Goal: Task Accomplishment & Management: Use online tool/utility

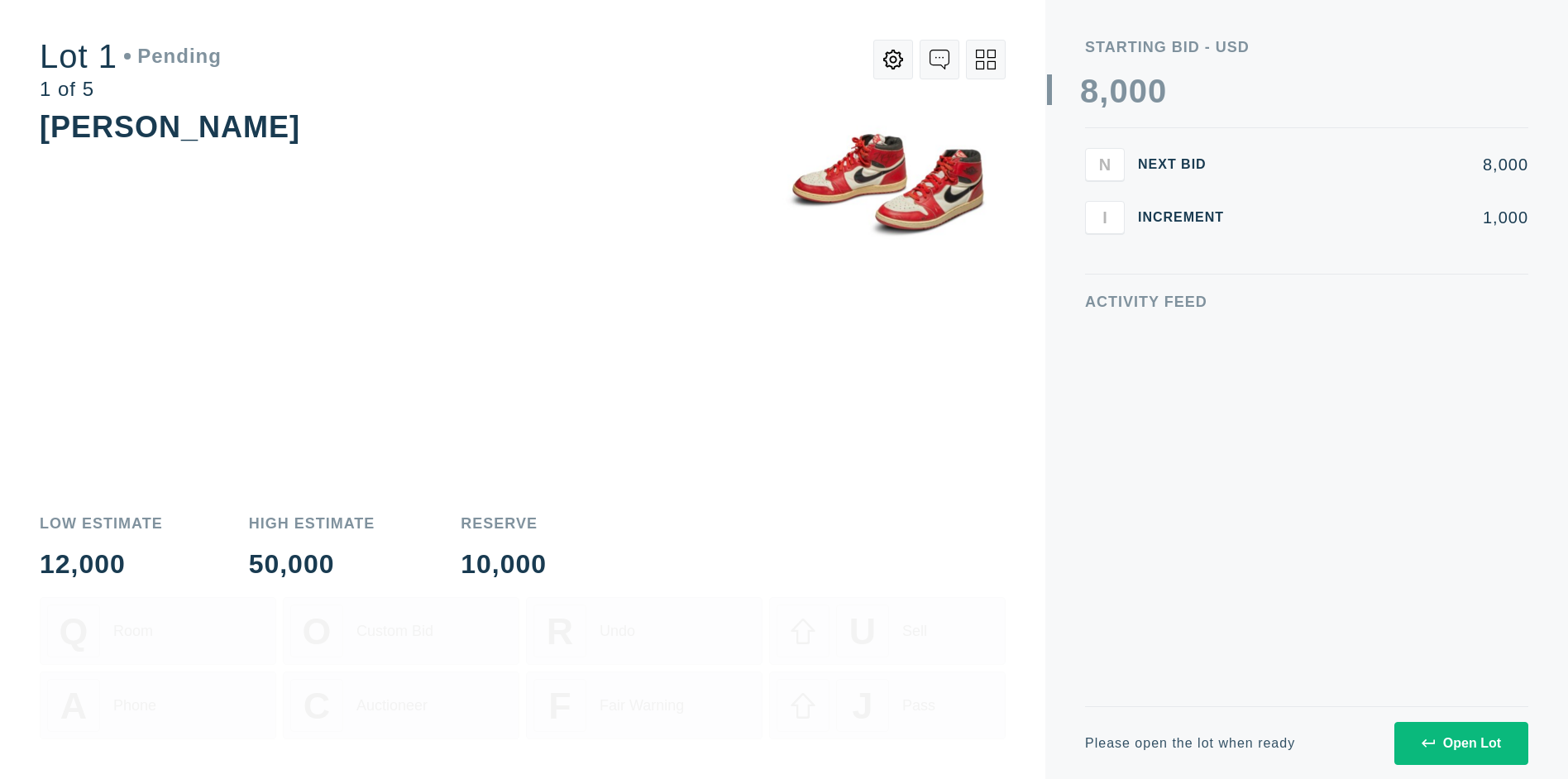
click at [1460, 742] on div "Open Lot" at bounding box center [1461, 743] width 79 height 15
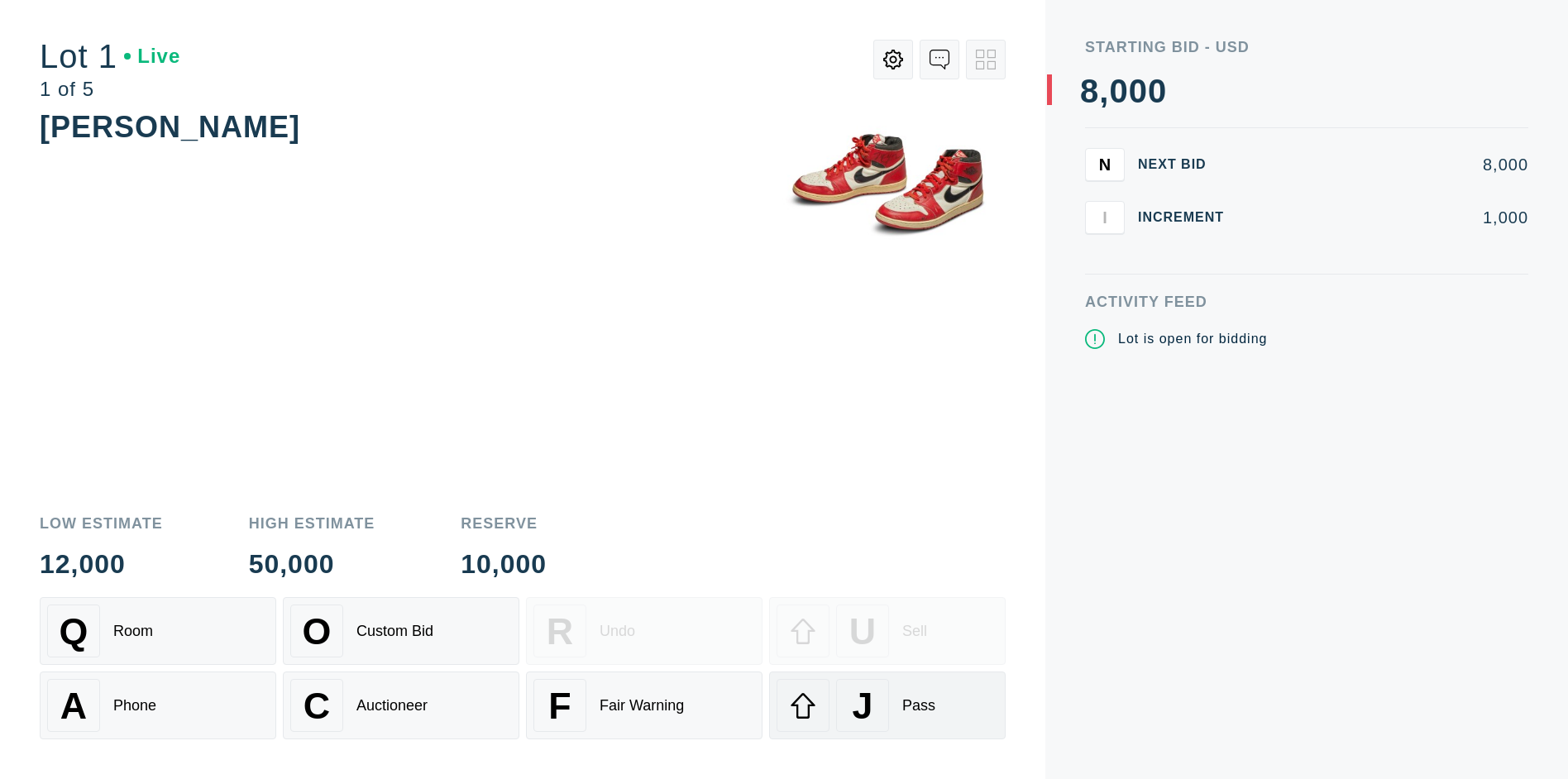
click at [888, 706] on div "J" at bounding box center [863, 706] width 53 height 53
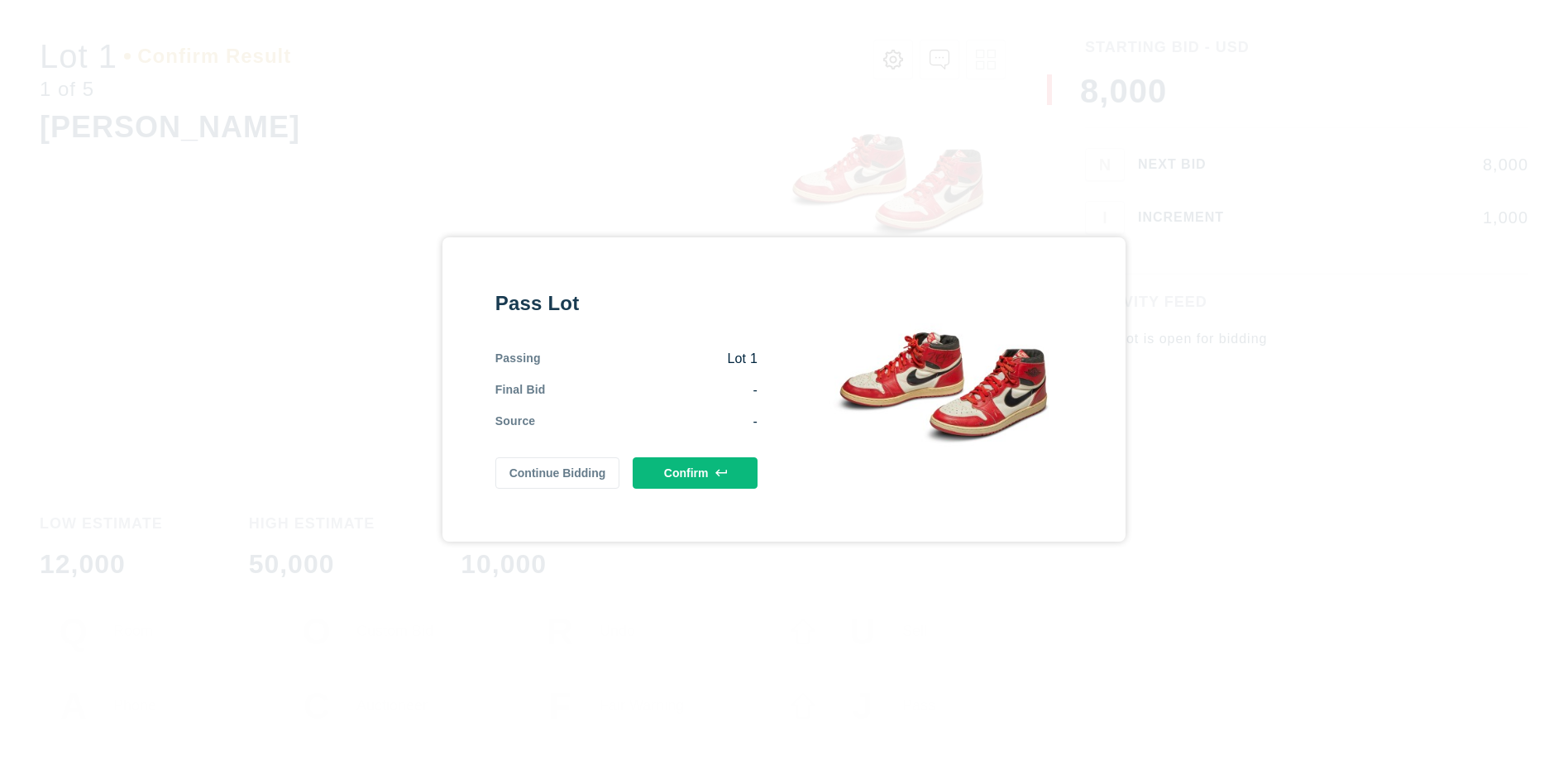
click at [695, 473] on button "Confirm" at bounding box center [695, 473] width 125 height 31
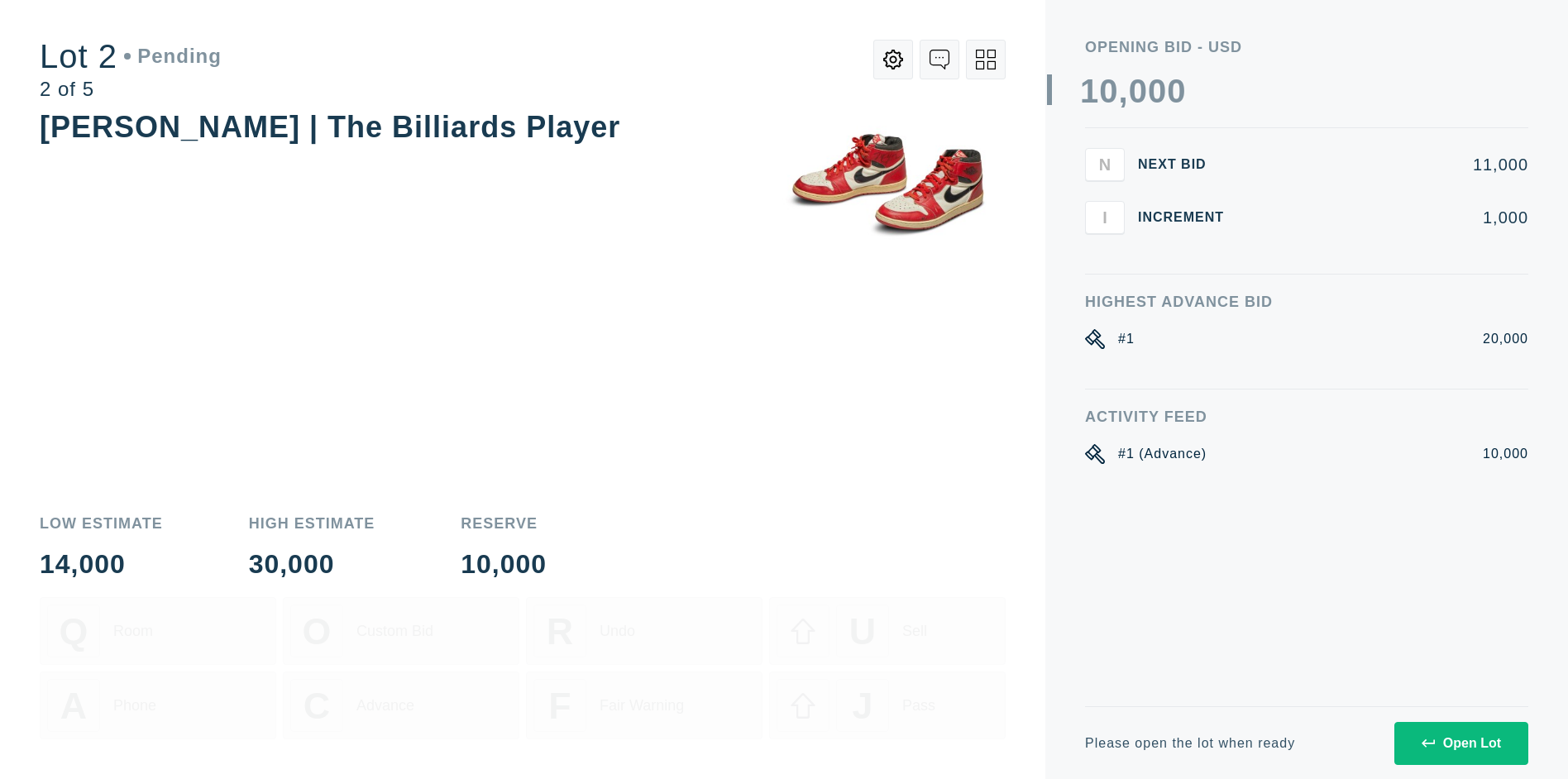
click at [1460, 742] on div "Open Lot" at bounding box center [1461, 743] width 79 height 15
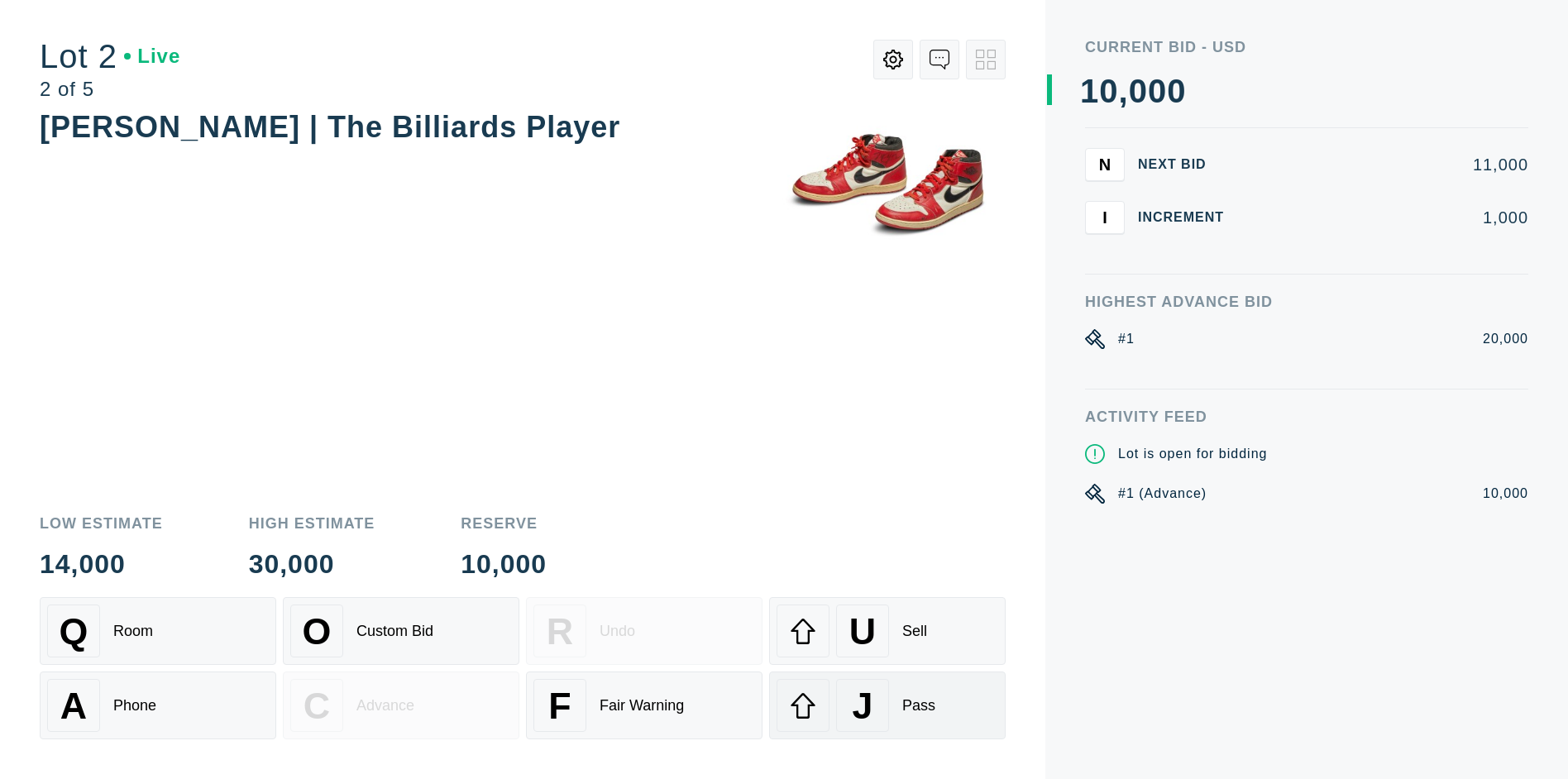
click at [888, 706] on div "J" at bounding box center [863, 706] width 53 height 53
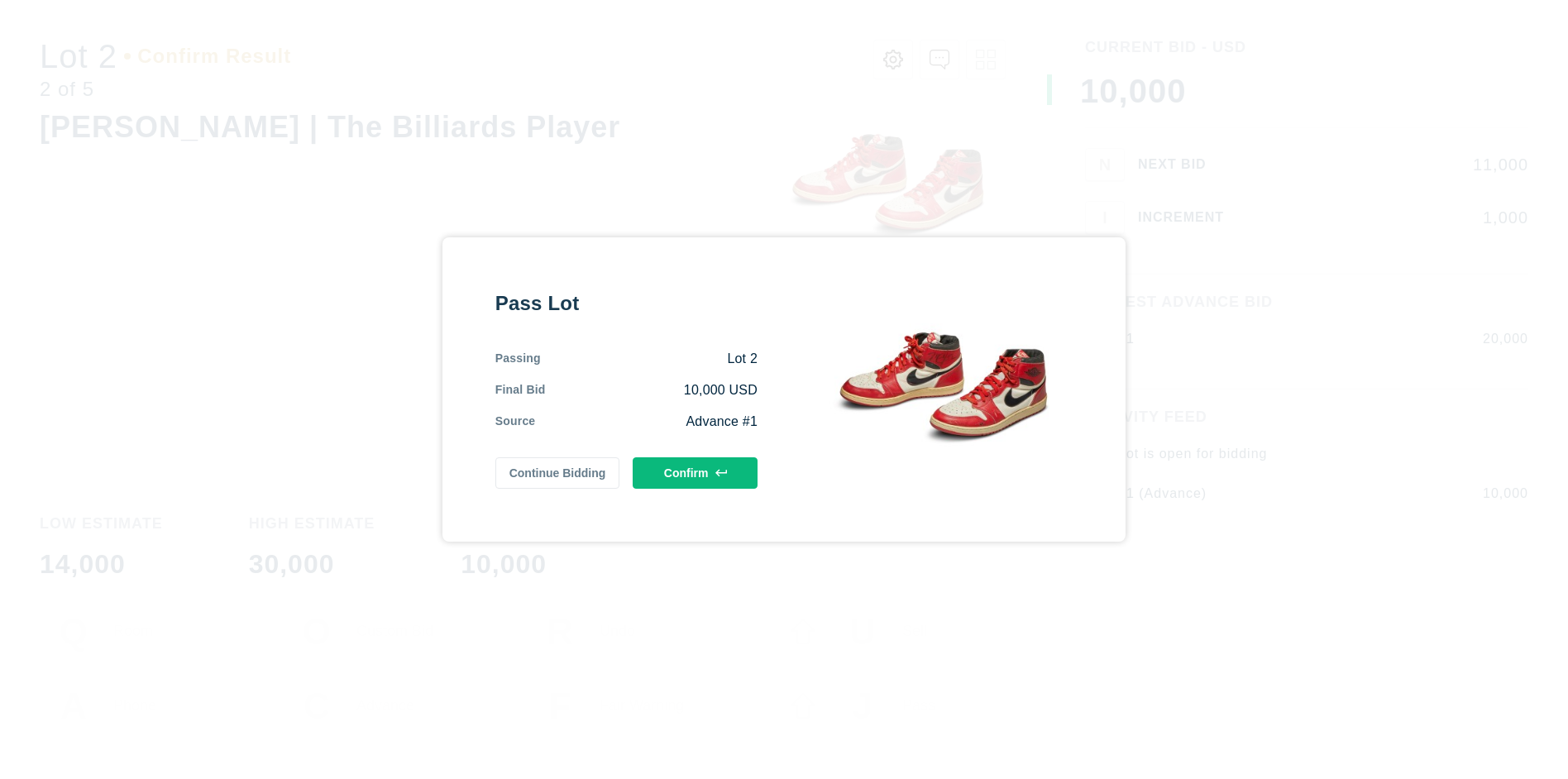
click at [695, 473] on button "Confirm" at bounding box center [695, 473] width 125 height 31
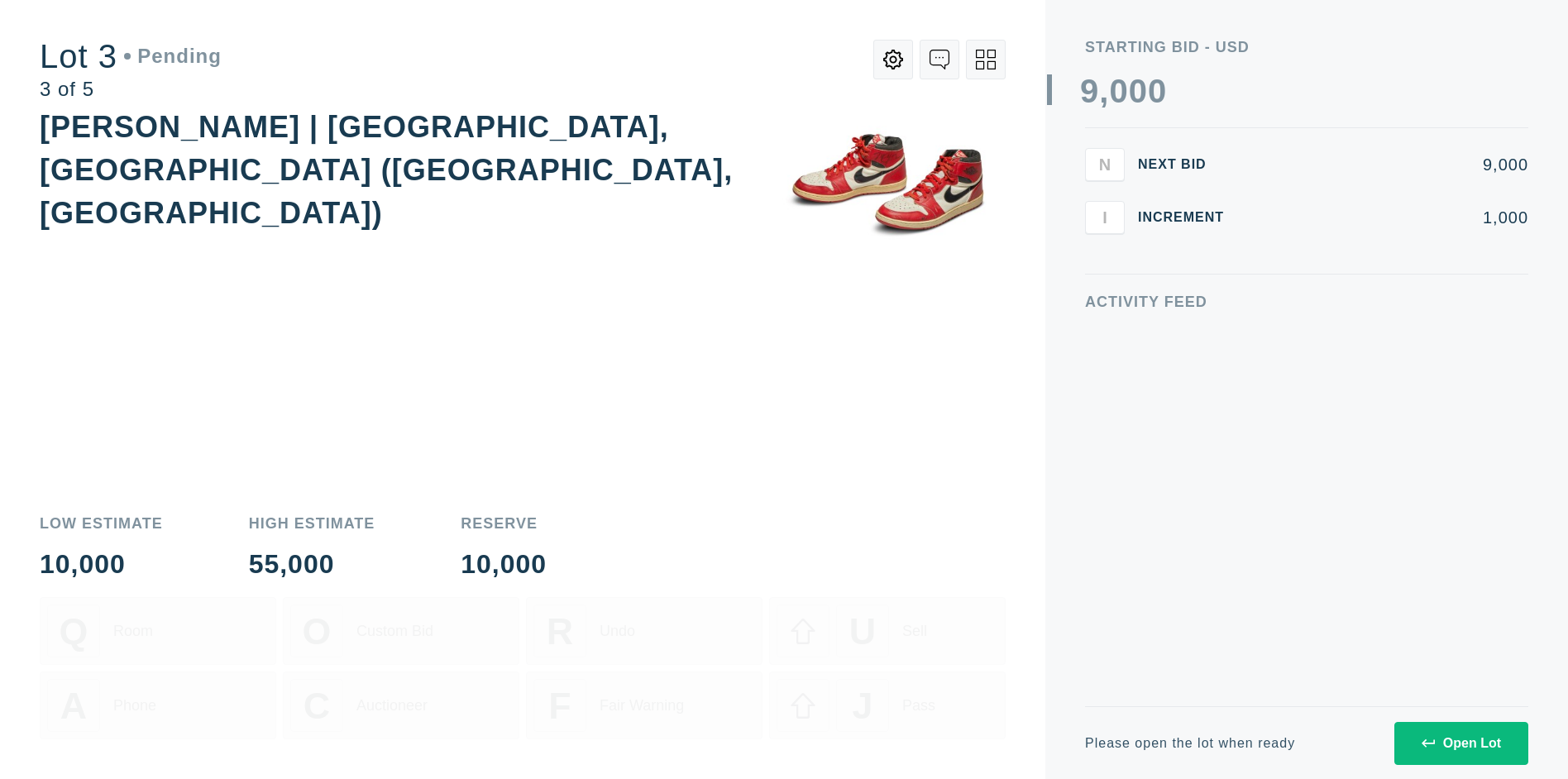
click at [1460, 742] on div "Open Lot" at bounding box center [1461, 743] width 79 height 15
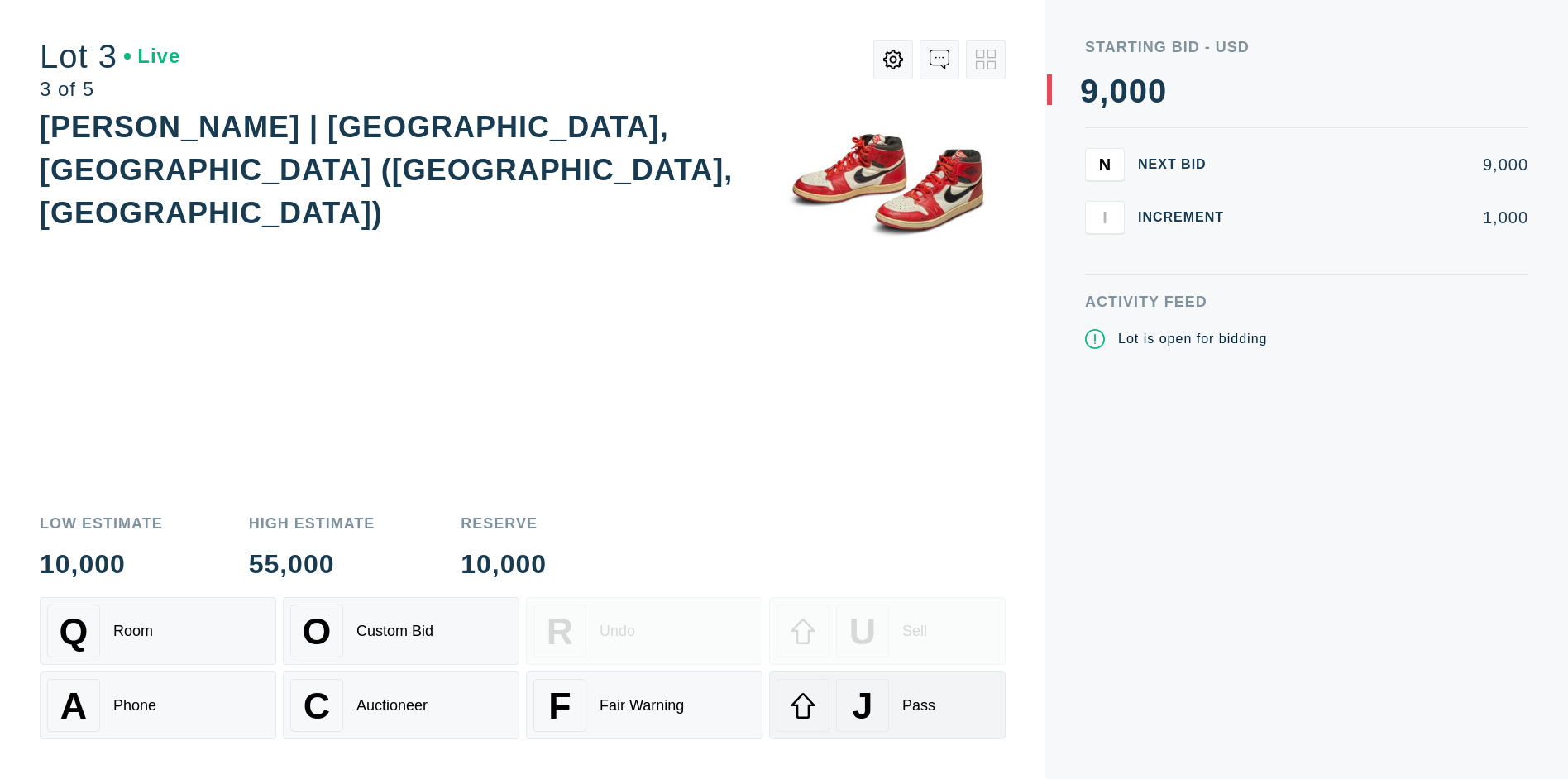
click at [888, 706] on div "J" at bounding box center [863, 706] width 53 height 53
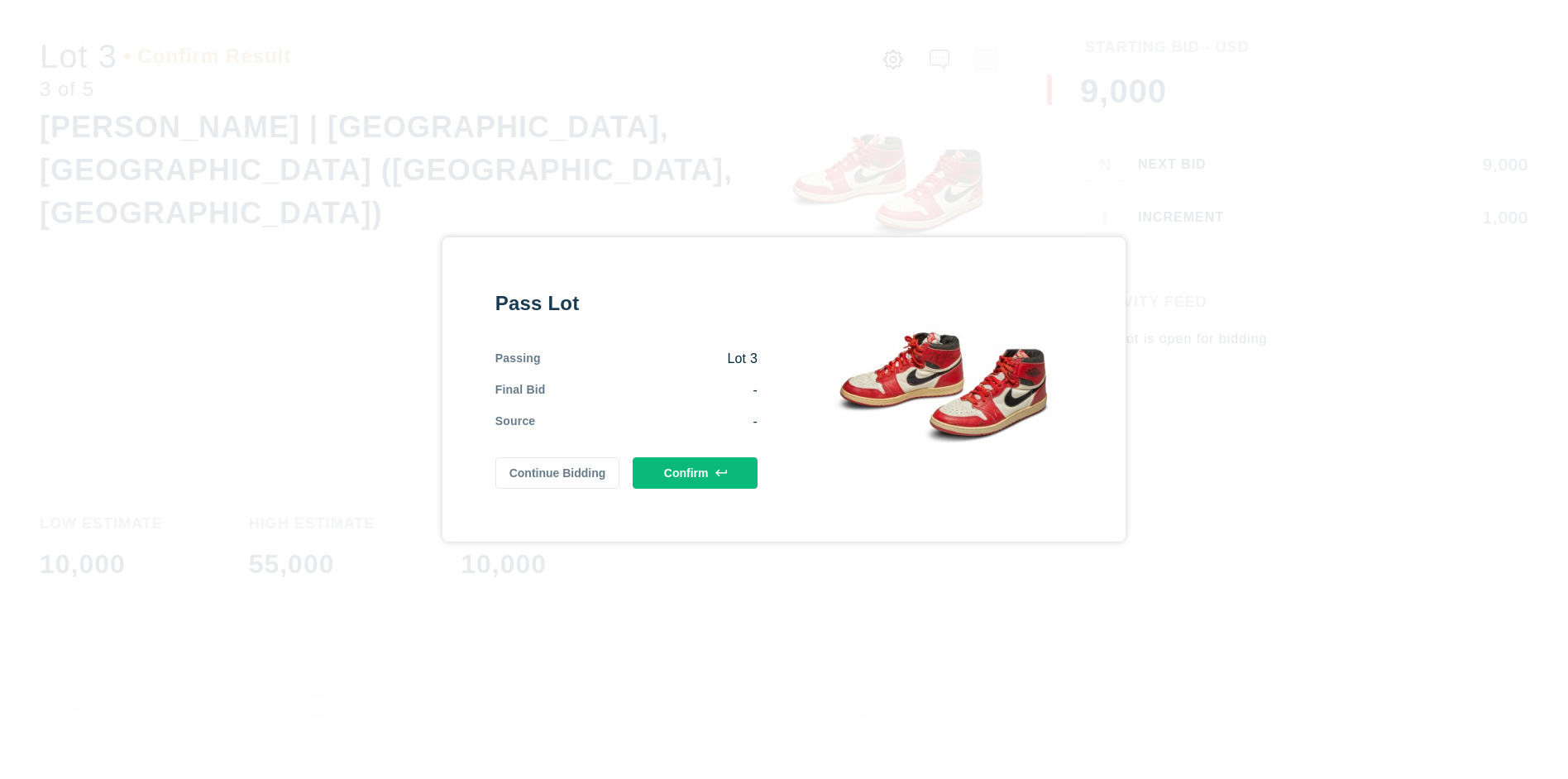
click at [695, 473] on button "Confirm" at bounding box center [695, 473] width 125 height 31
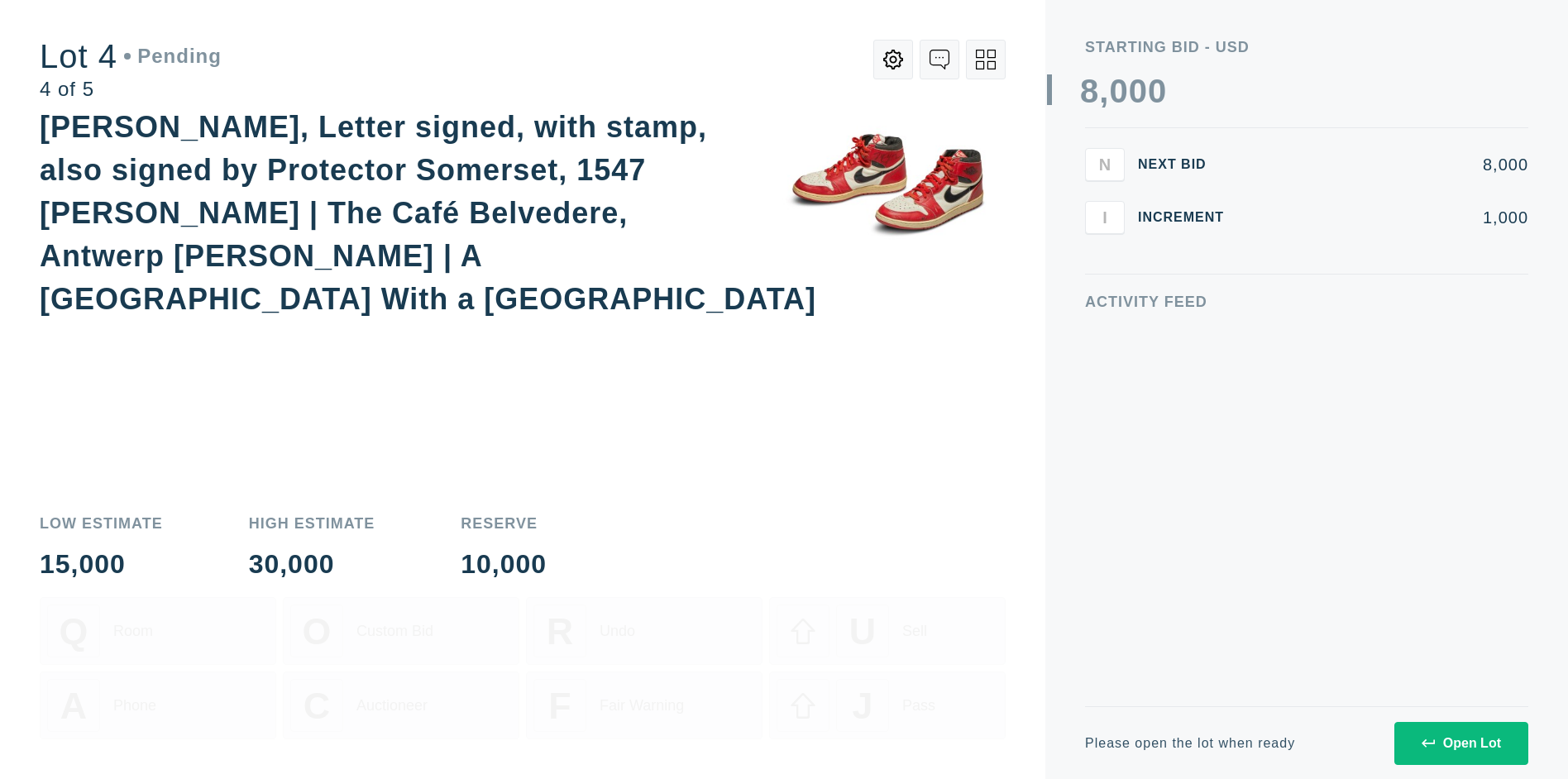
click at [986, 60] on icon at bounding box center [986, 60] width 20 height 20
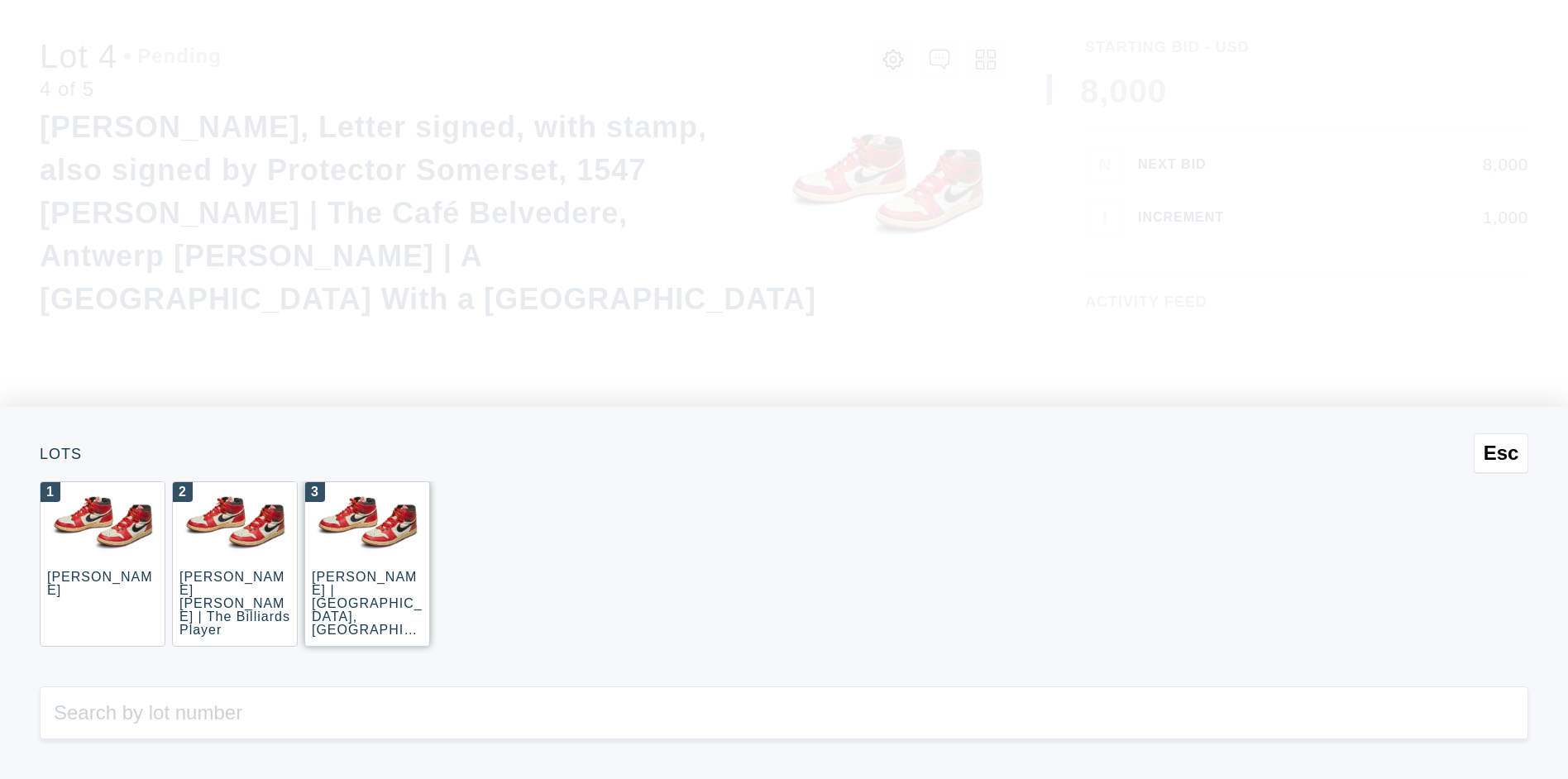
click at [368, 564] on div "3 [PERSON_NAME] | [GEOGRAPHIC_DATA], [GEOGRAPHIC_DATA] ([GEOGRAPHIC_DATA], [GEO…" at bounding box center [367, 564] width 126 height 165
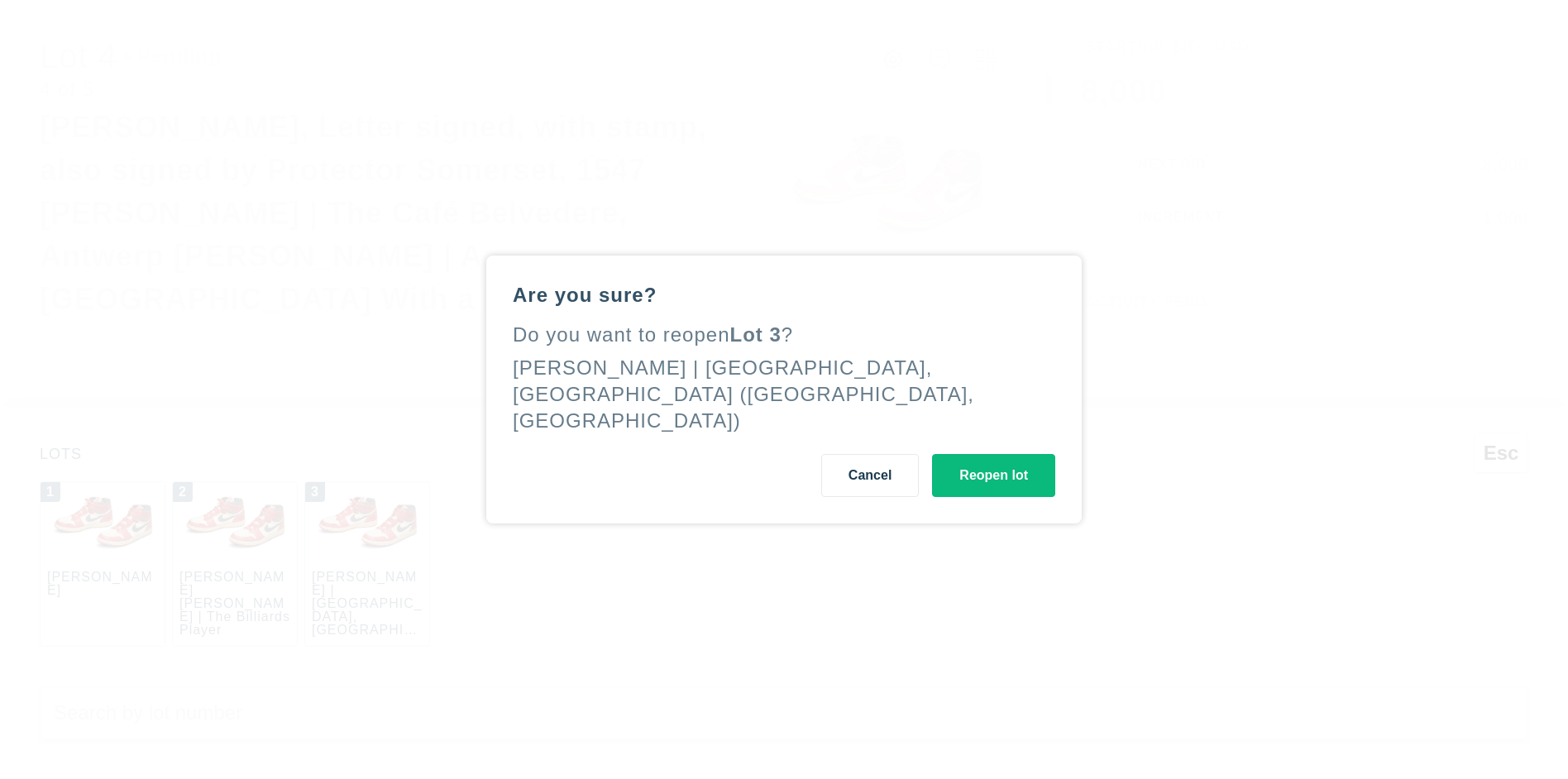
click at [994, 462] on button "Reopen lot" at bounding box center [994, 475] width 123 height 43
